Goal: Task Accomplishment & Management: Complete application form

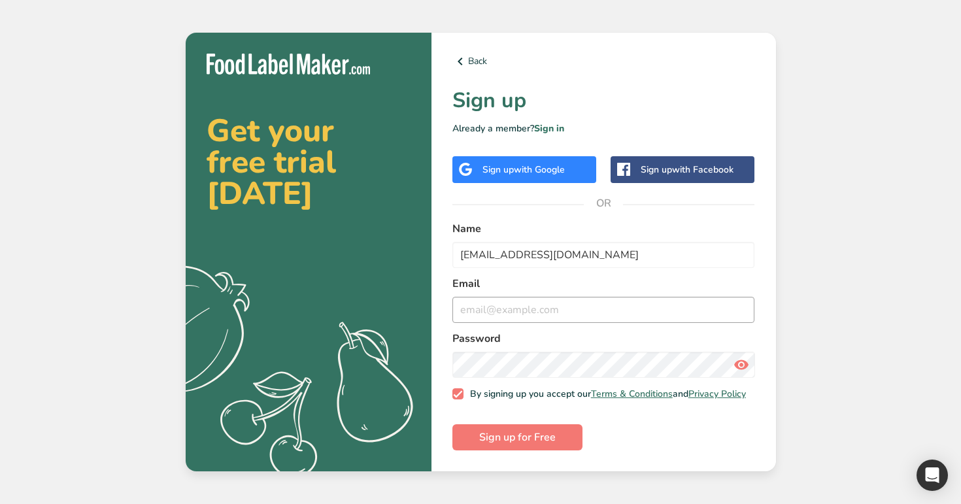
type input "[EMAIL_ADDRESS][DOMAIN_NAME]"
click at [513, 308] on input "email" at bounding box center [604, 310] width 303 height 26
paste input "[EMAIL_ADDRESS][DOMAIN_NAME]"
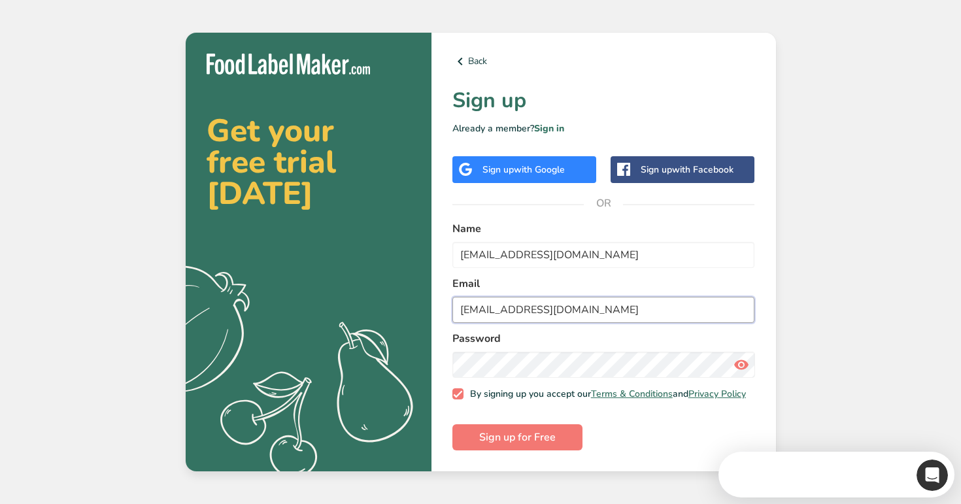
type input "[EMAIL_ADDRESS][DOMAIN_NAME]"
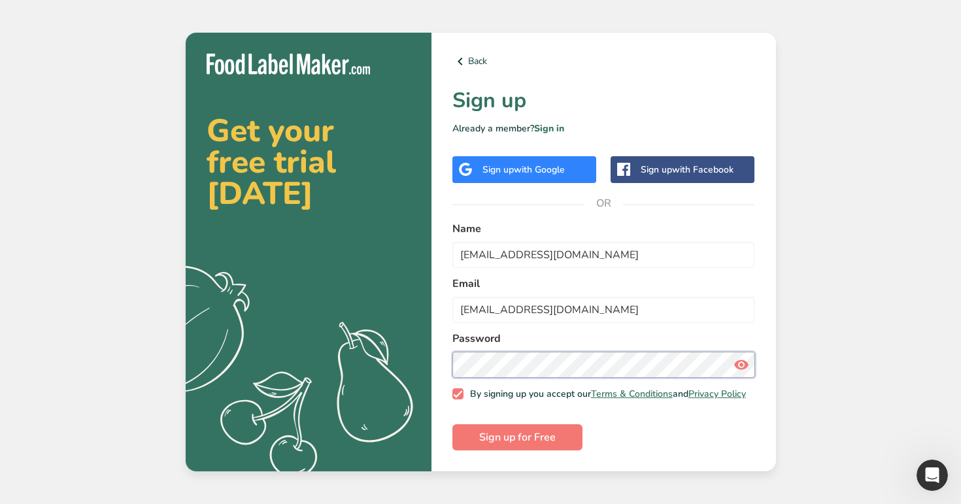
click at [453, 424] on button "Sign up for Free" at bounding box center [518, 437] width 130 height 26
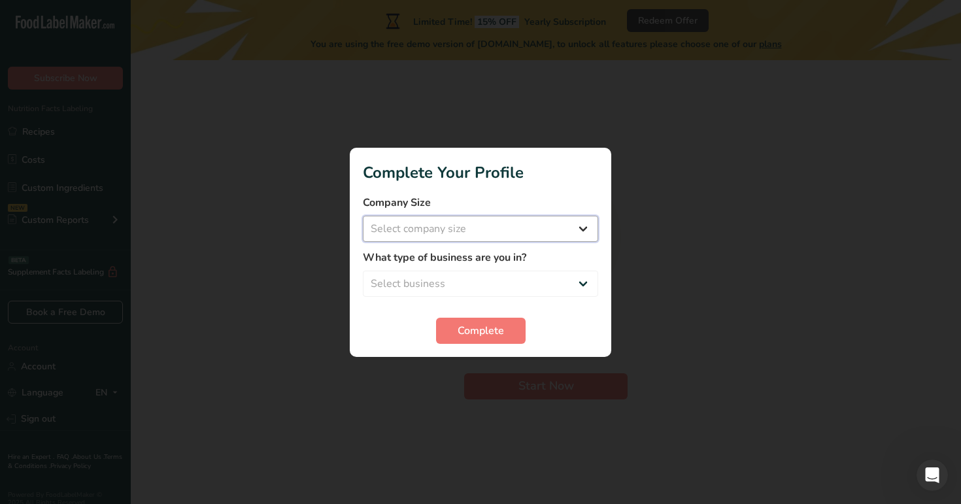
click at [511, 233] on select "Select company size Over 500 Employees test 1 1 Fewer than 10 Employees Fewer t…" at bounding box center [480, 229] width 235 height 26
select select "20"
click at [363, 216] on select "Select company size Over 500 Employees test 1 1 Fewer than 10 Employees Fewer t…" at bounding box center [480, 229] width 235 height 26
click at [487, 274] on select "Select business Packaged Food Manufacturer Restaurant & Cafe Bakery Meal Plans …" at bounding box center [480, 284] width 235 height 26
select select "3"
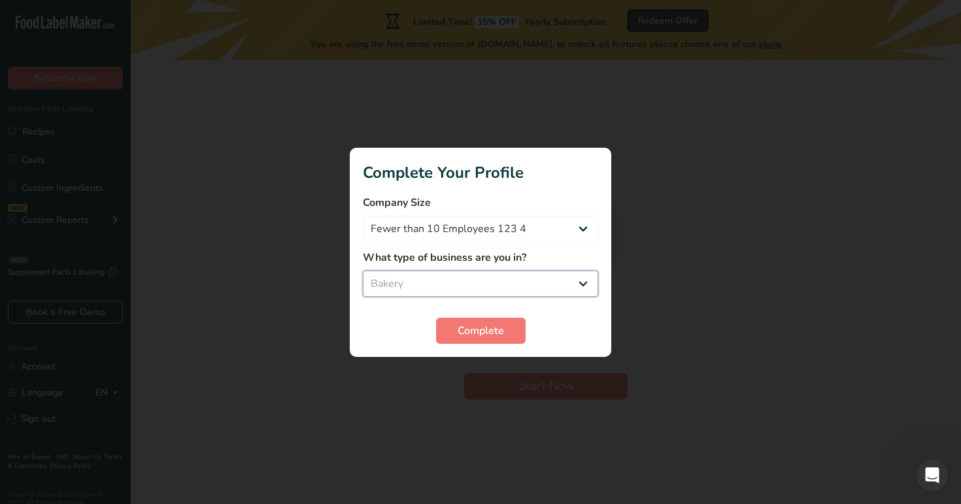
click at [363, 271] on select "Select business Packaged Food Manufacturer Restaurant & Cafe Bakery Meal Plans …" at bounding box center [480, 284] width 235 height 26
click at [491, 333] on span "Complete" at bounding box center [481, 331] width 46 height 16
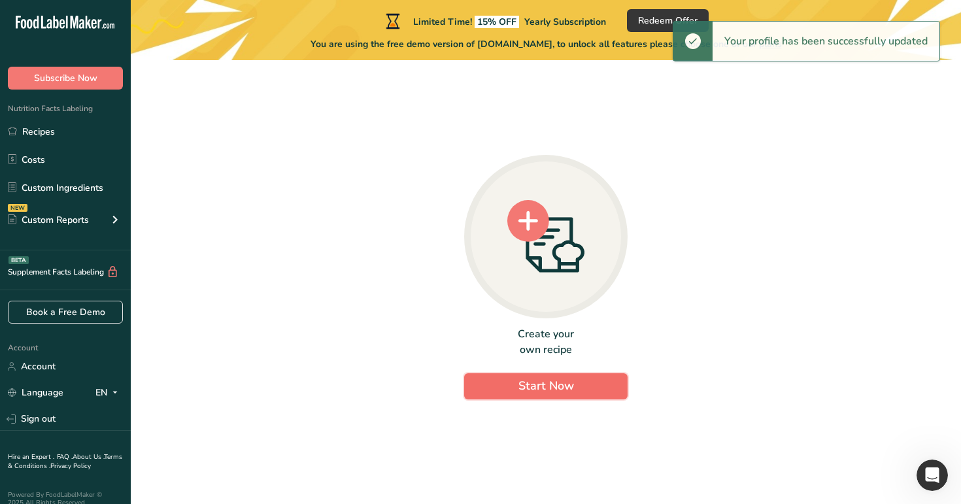
click at [540, 390] on span "Start Now" at bounding box center [547, 386] width 56 height 16
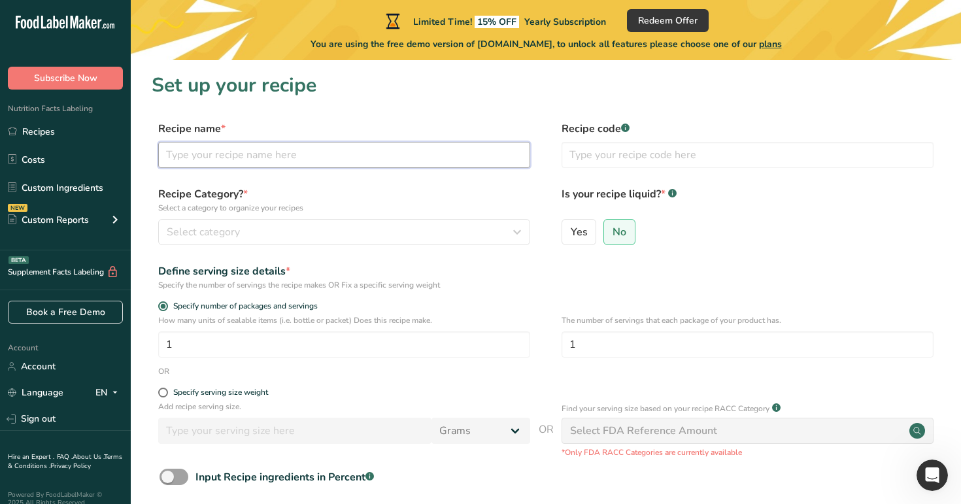
click at [326, 155] on input "text" at bounding box center [344, 155] width 372 height 26
type input "test"
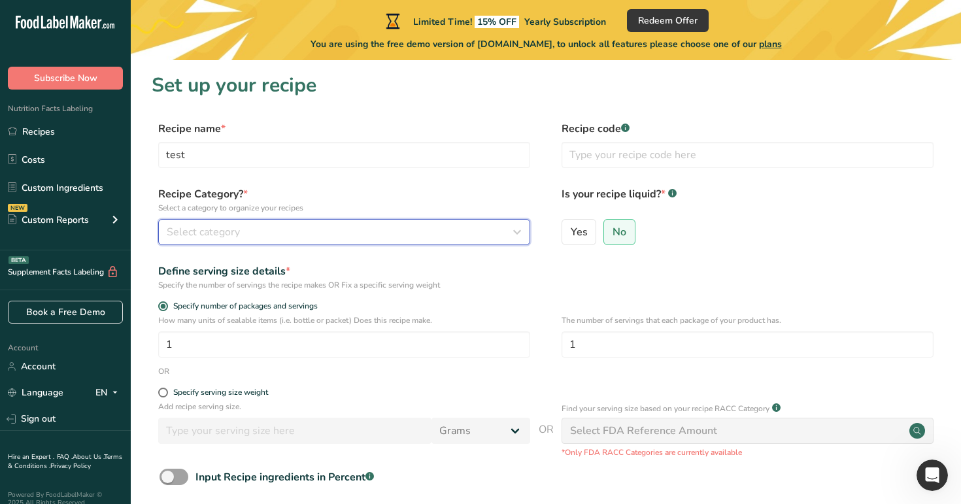
click at [299, 219] on button "Select category" at bounding box center [344, 232] width 372 height 26
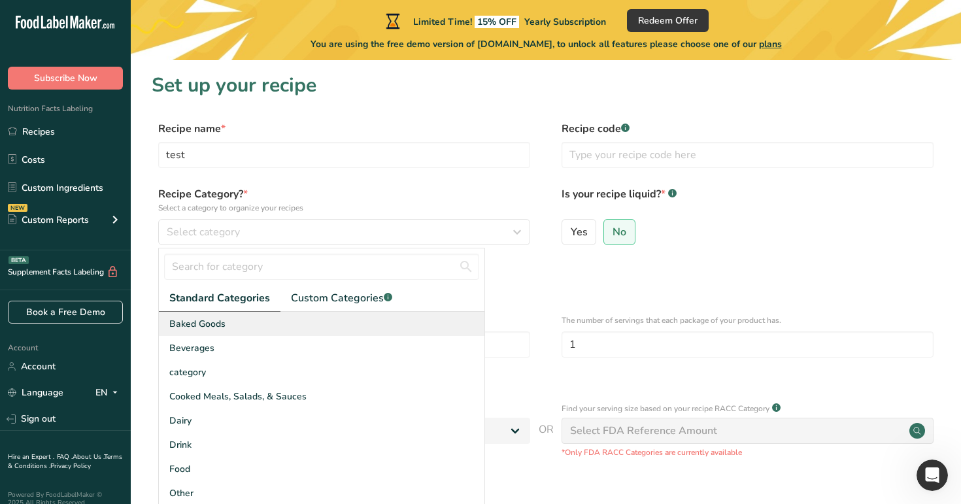
click at [286, 335] on div "Baked Goods" at bounding box center [322, 324] width 326 height 24
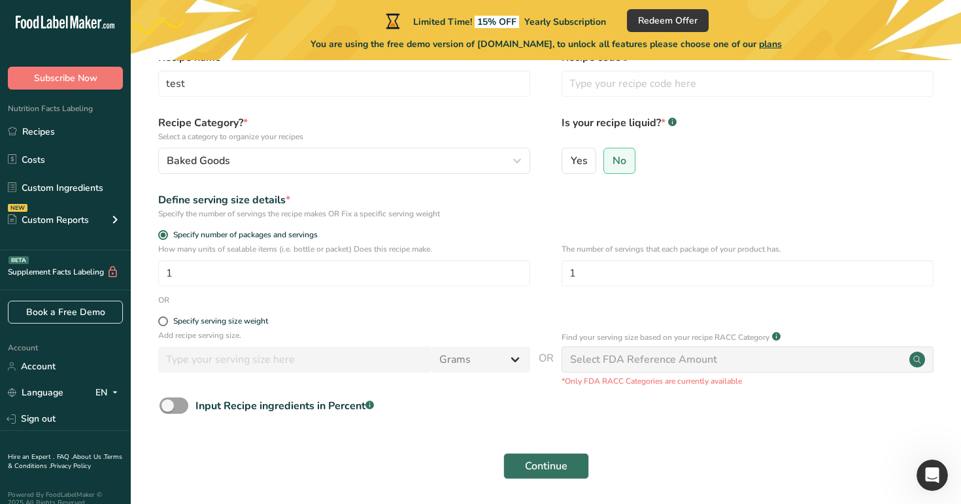
scroll to position [97, 0]
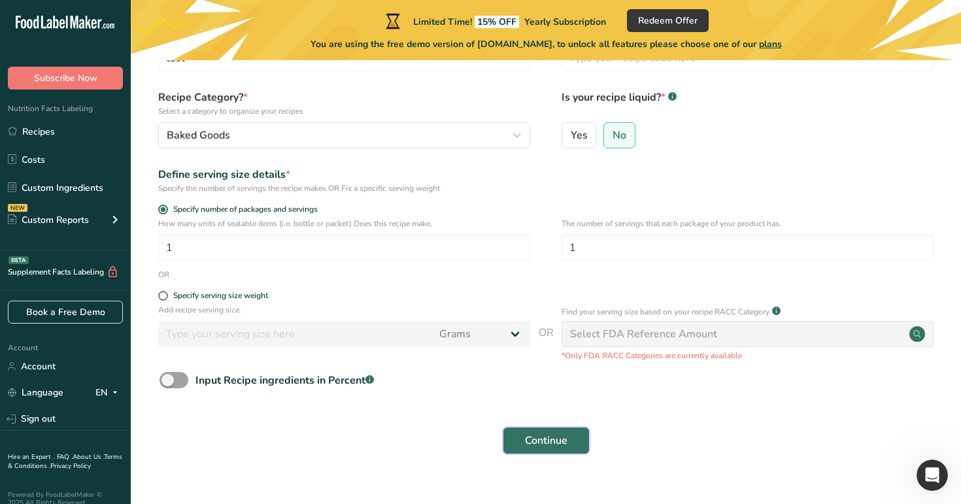
click at [540, 436] on span "Continue" at bounding box center [546, 441] width 43 height 16
click at [542, 438] on span "Continue" at bounding box center [546, 441] width 43 height 16
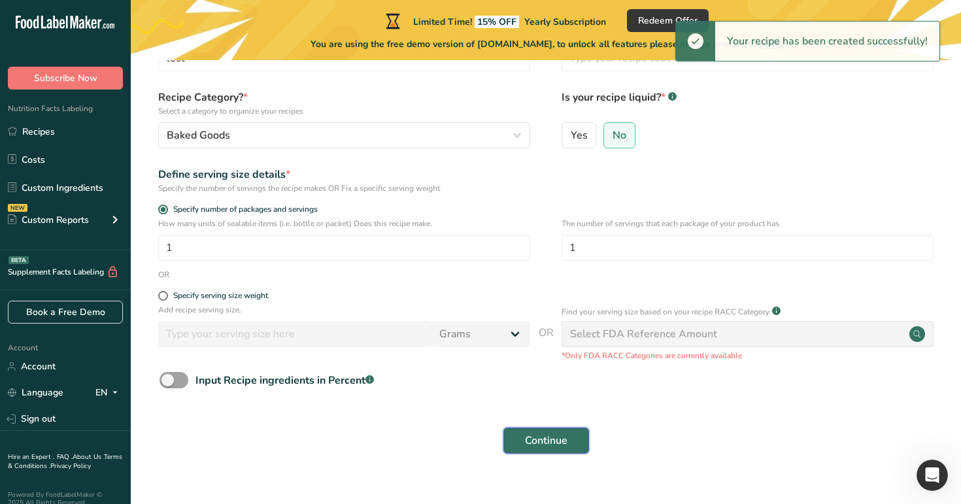
scroll to position [0, 0]
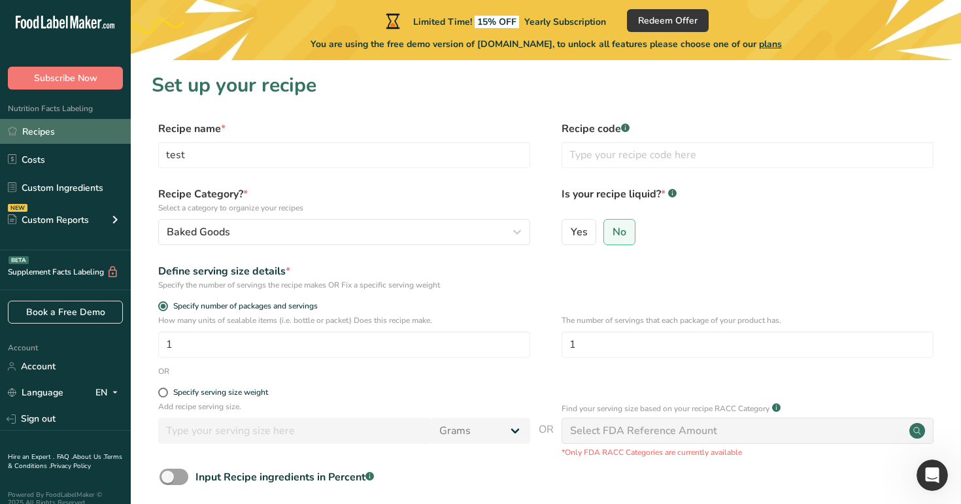
click at [51, 126] on link "Recipes" at bounding box center [65, 131] width 131 height 25
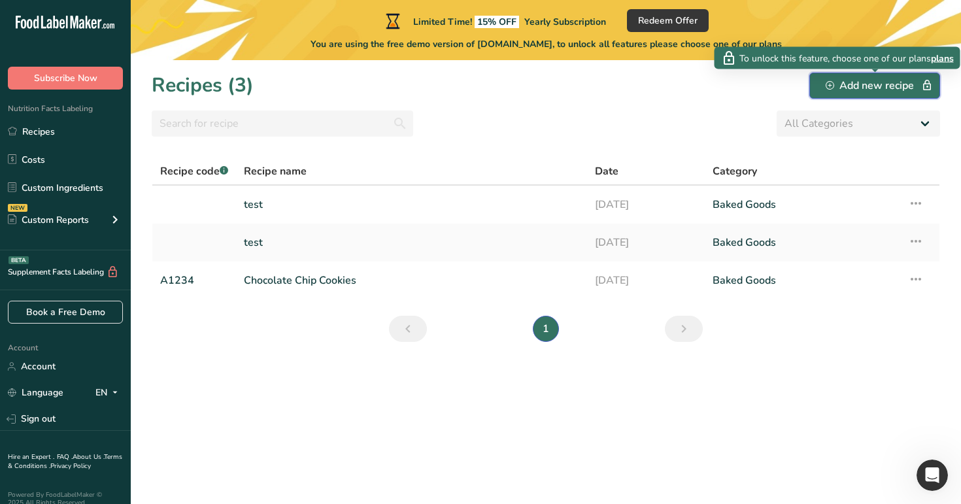
click at [869, 85] on div "Add new recipe" at bounding box center [875, 86] width 98 height 16
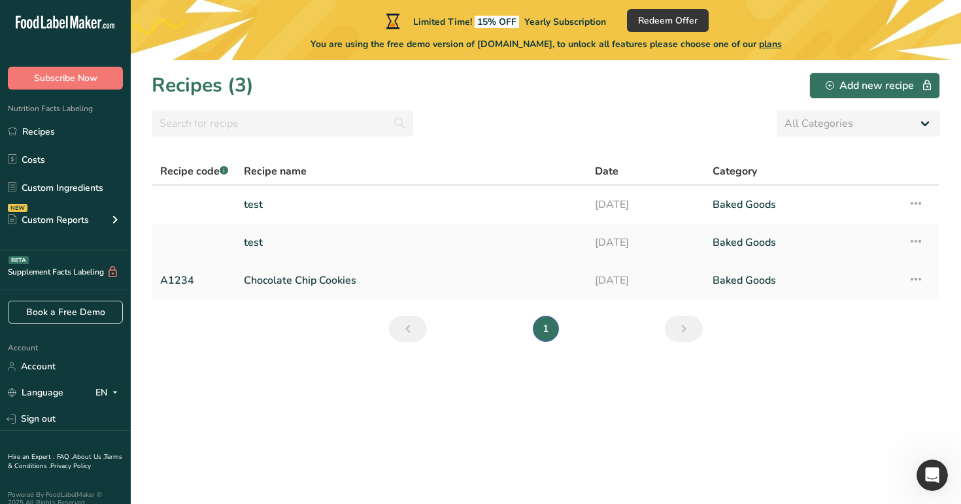
click at [354, 285] on link "Chocolate Chip Cookies" at bounding box center [412, 280] width 336 height 27
click at [65, 356] on link "Account" at bounding box center [65, 366] width 131 height 23
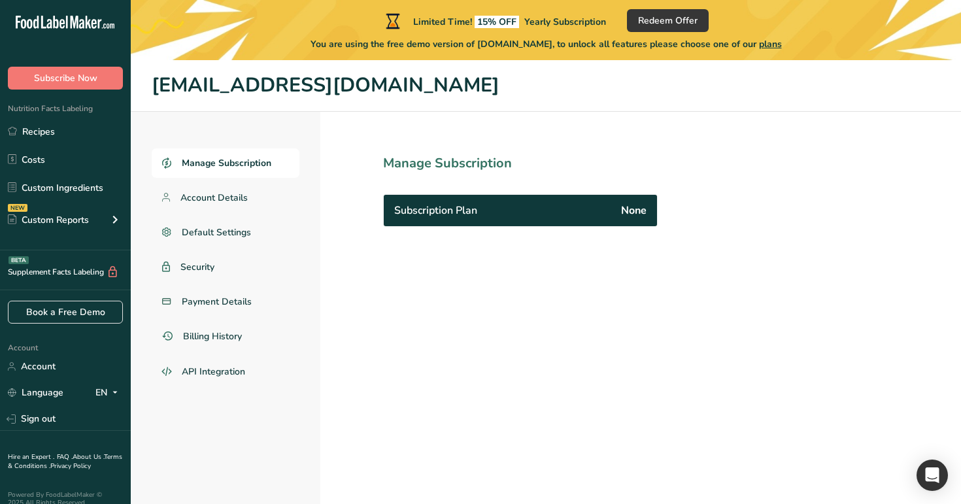
click at [299, 88] on h1 "[EMAIL_ADDRESS][DOMAIN_NAME]" at bounding box center [546, 86] width 789 height 30
drag, startPoint x: 311, startPoint y: 88, endPoint x: 149, endPoint y: 94, distance: 161.7
click at [149, 94] on header "[EMAIL_ADDRESS][DOMAIN_NAME]" at bounding box center [546, 86] width 831 height 52
copy h1 "[EMAIL_ADDRESS][DOMAIN_NAME]"
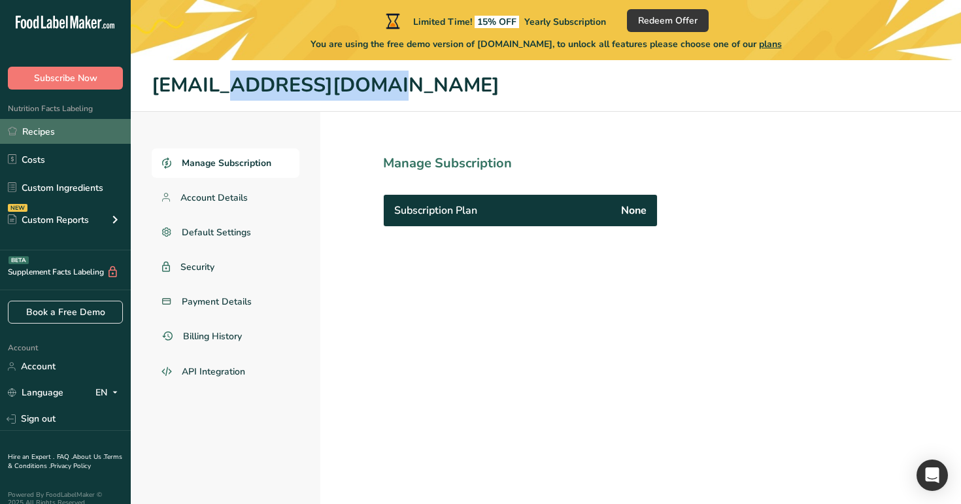
click at [95, 135] on link "Recipes" at bounding box center [65, 131] width 131 height 25
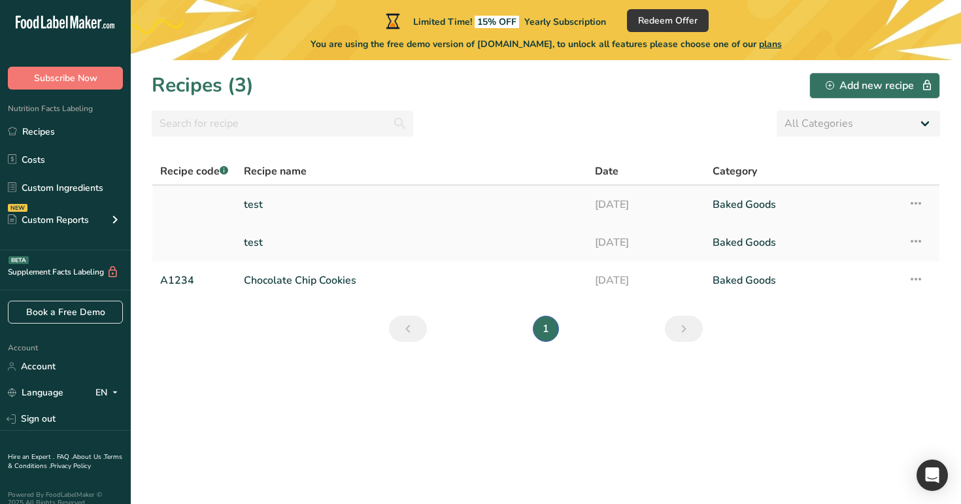
click at [668, 214] on link "[DATE]" at bounding box center [646, 204] width 102 height 27
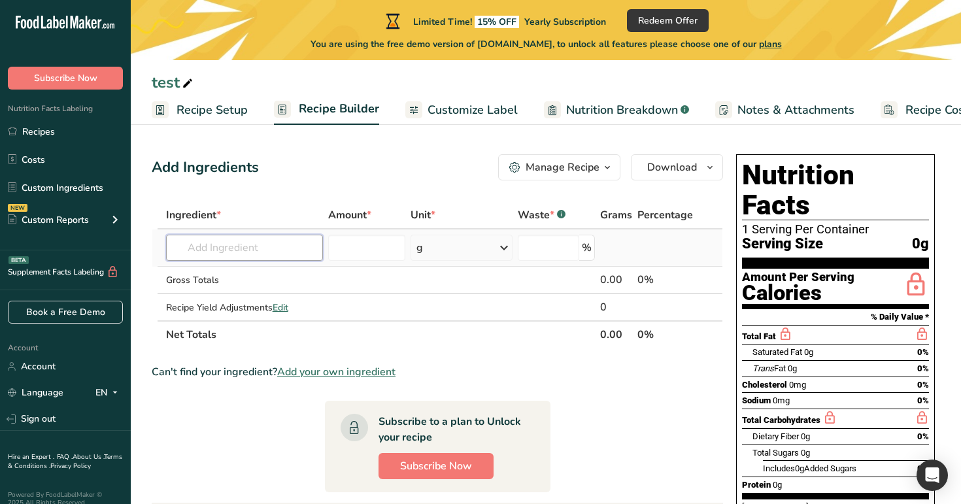
click at [282, 258] on input "text" at bounding box center [245, 248] width 158 height 26
click at [577, 160] on div "Manage Recipe" at bounding box center [563, 168] width 74 height 16
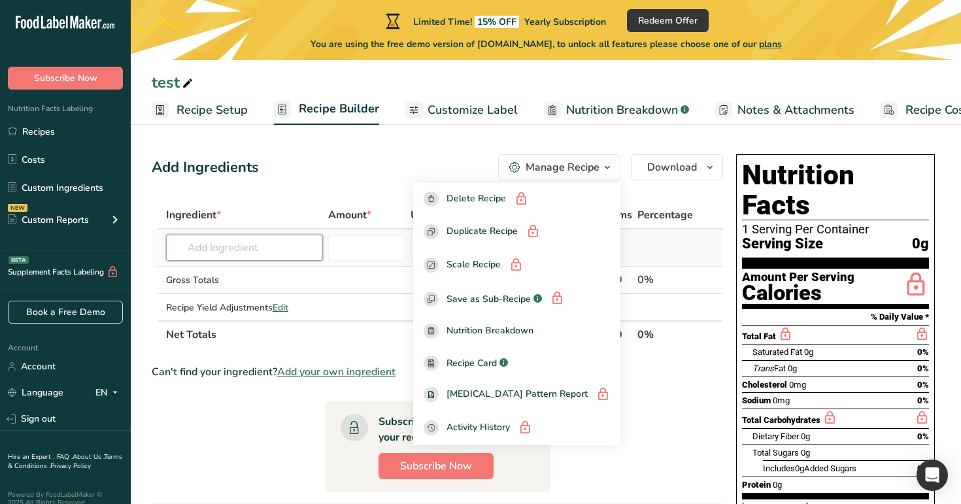
click at [271, 235] on input "text" at bounding box center [245, 248] width 158 height 26
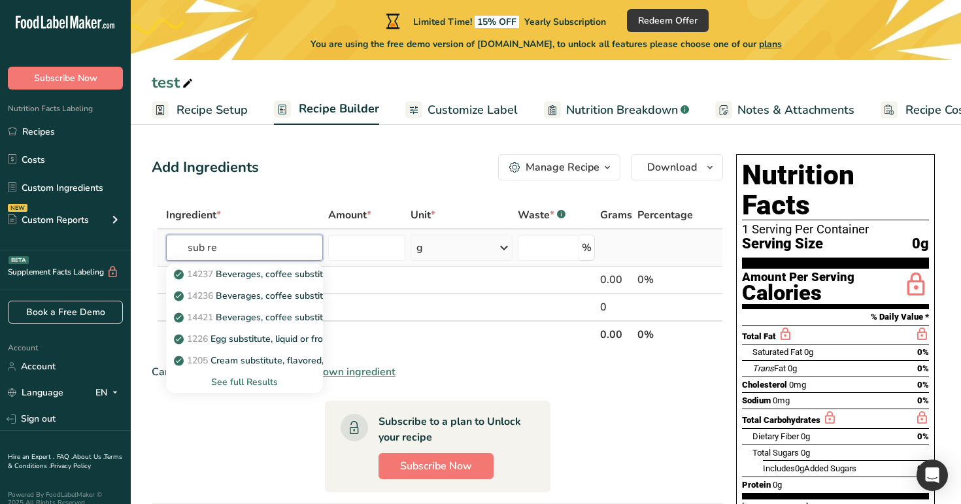
type input "sub rec"
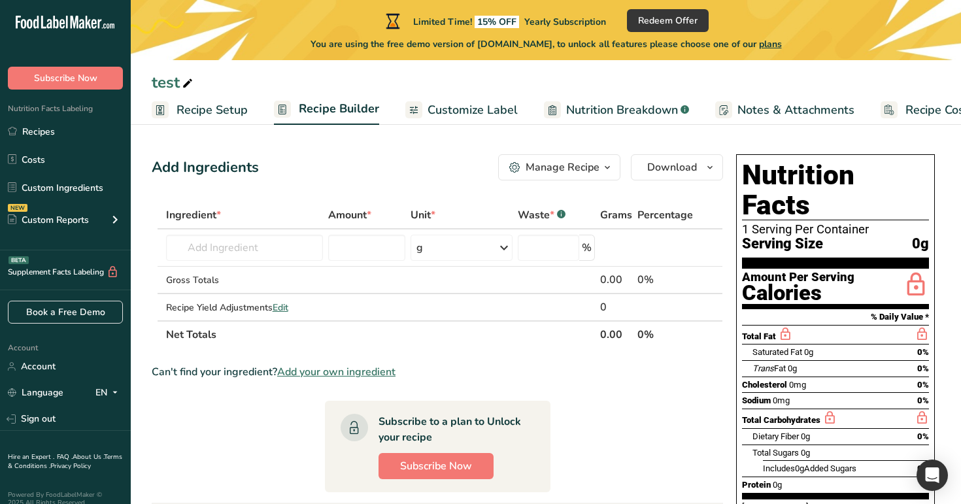
click at [322, 145] on section "Add Ingredients Manage Recipe Delete Recipe Duplicate Recipe Scale Recipe Save …" at bounding box center [546, 434] width 831 height 612
click at [67, 122] on link "Recipes" at bounding box center [65, 131] width 131 height 25
